Goal: Task Accomplishment & Management: Manage account settings

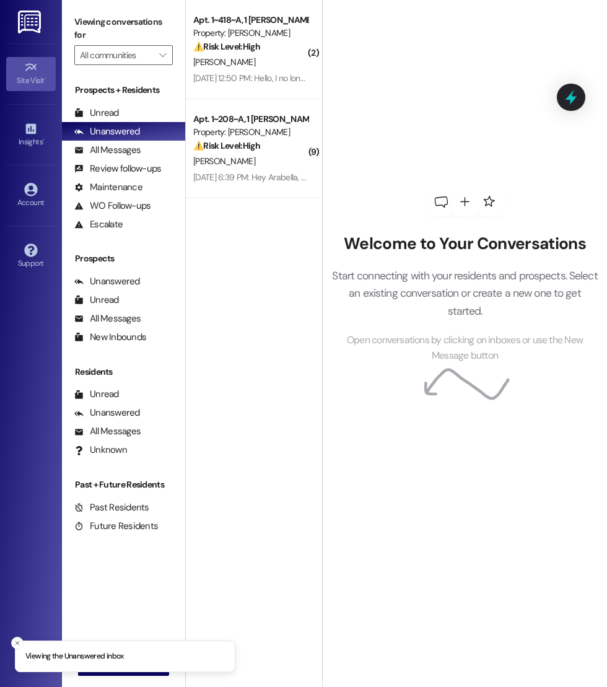
click at [33, 63] on icon at bounding box center [31, 68] width 14 height 14
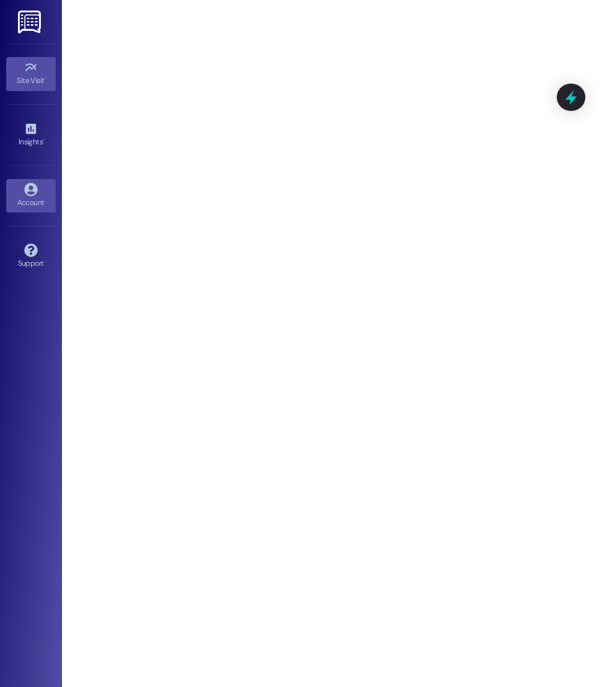
click at [32, 189] on icon at bounding box center [30, 189] width 13 height 13
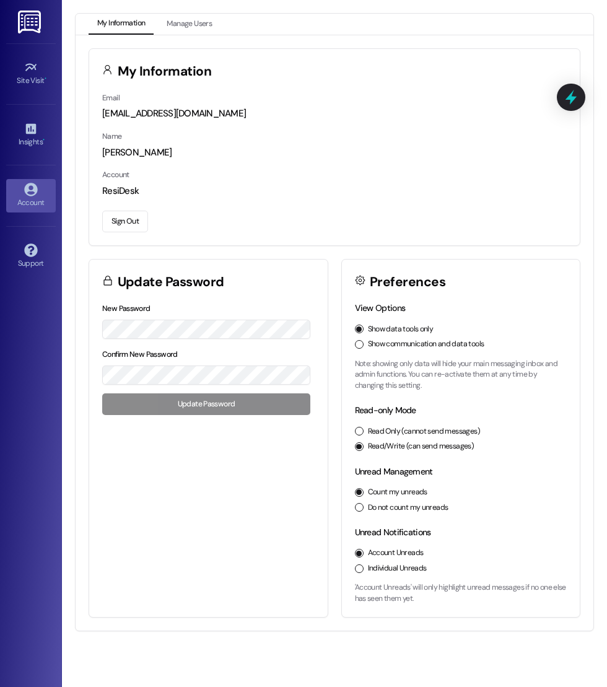
click at [133, 217] on button "Sign Out" at bounding box center [125, 222] width 46 height 22
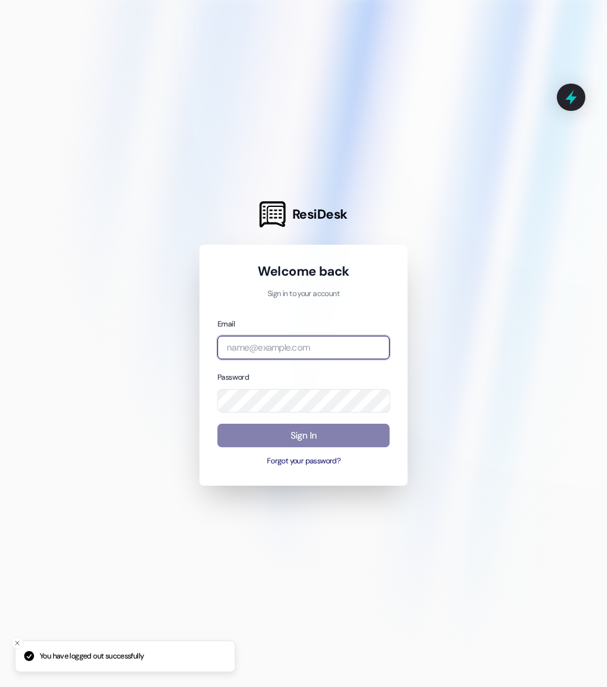
click at [265, 349] on input "email" at bounding box center [303, 348] width 172 height 24
type input "[EMAIL_ADDRESS][PERSON_NAME][PERSON_NAME][DOMAIN_NAME]"
